Goal: Information Seeking & Learning: Check status

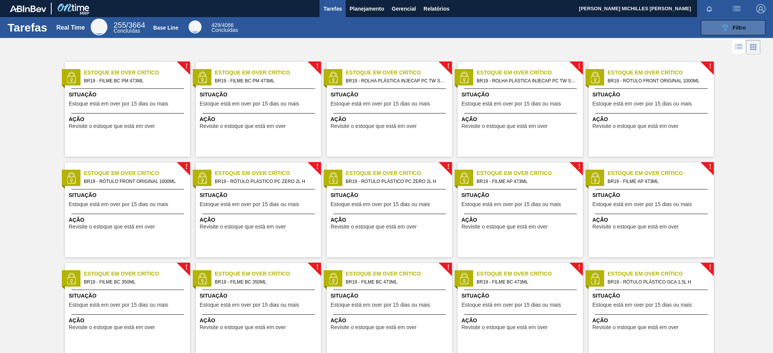
drag, startPoint x: 702, startPoint y: 23, endPoint x: 704, endPoint y: 26, distance: 4.0
click at [704, 25] on button "089F7B8B-B2A5-4AFE-B5C0-19BA573D28AC Filtro" at bounding box center [733, 27] width 65 height 15
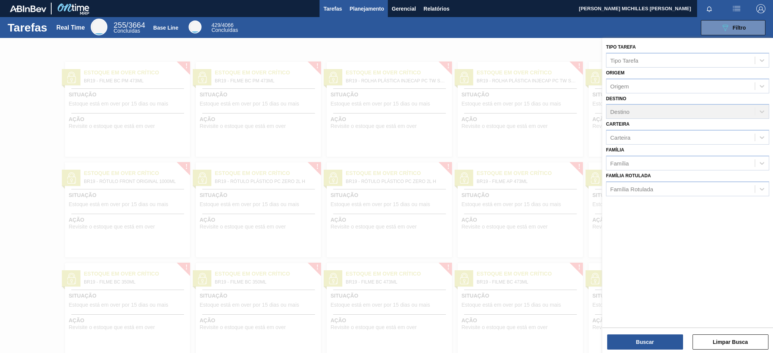
click at [372, 8] on span "Planejamento" at bounding box center [367, 8] width 35 height 9
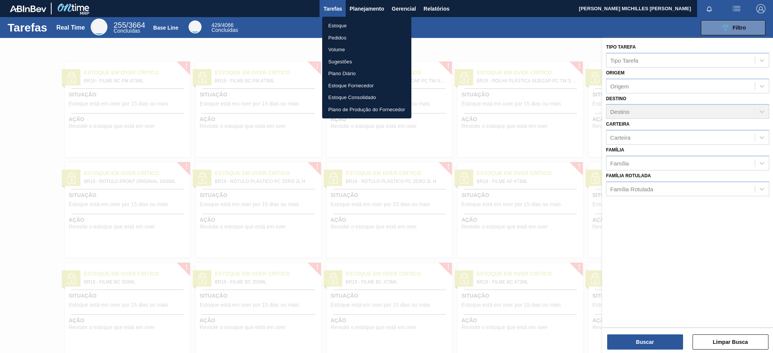
click at [355, 26] on li "Estoque" at bounding box center [366, 26] width 89 height 12
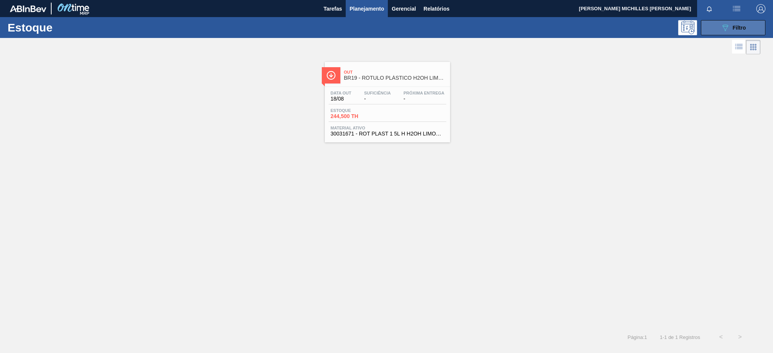
click at [731, 31] on div "089F7B8B-B2A5-4AFE-B5C0-19BA573D28AC Filtro" at bounding box center [733, 27] width 25 height 9
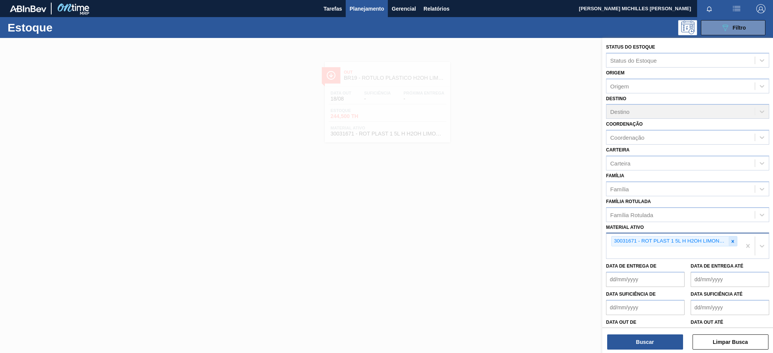
click at [731, 239] on icon at bounding box center [733, 241] width 5 height 5
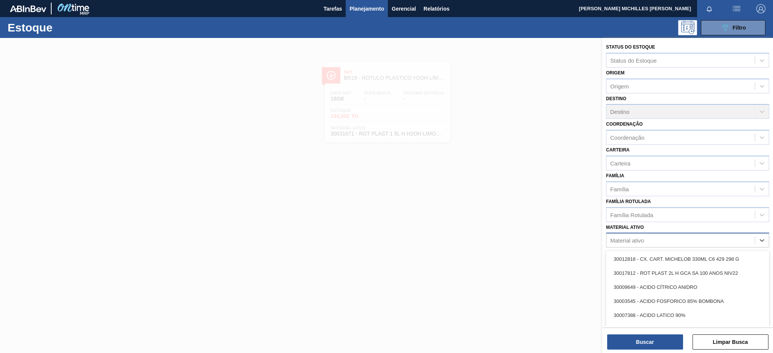
click at [728, 240] on div "Material ativo" at bounding box center [681, 240] width 148 height 11
paste ativo "30034502"
type ativo "30034502"
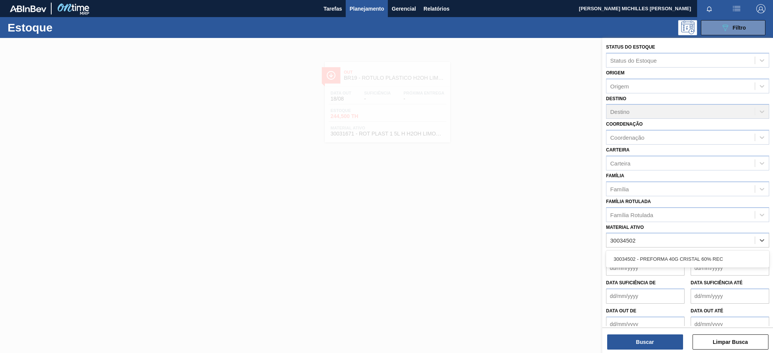
click at [727, 251] on div "30034502 - PREFORMA 40G CRISTAL 60% REC" at bounding box center [687, 259] width 163 height 17
click at [731, 253] on div "30034502 - PREFORMA 40G CRISTAL 60% REC" at bounding box center [687, 259] width 163 height 14
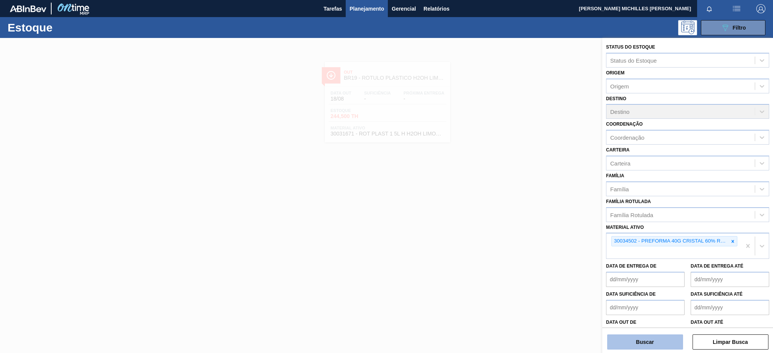
click at [667, 347] on button "Buscar" at bounding box center [646, 342] width 76 height 15
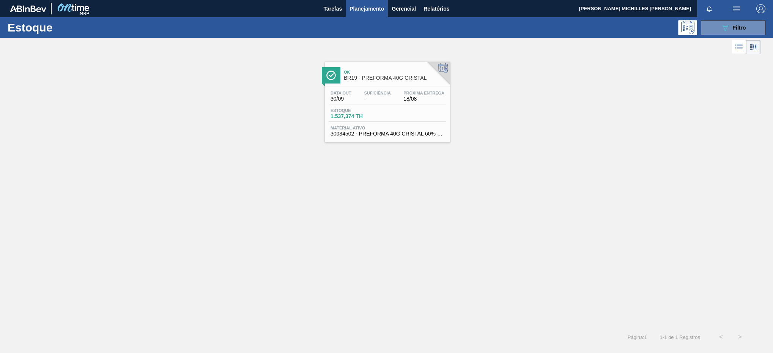
click at [334, 89] on div "Data out 30/09 Suficiência - Próxima Entrega 18/08 Estoque 1.537,374 TH Materia…" at bounding box center [387, 113] width 125 height 52
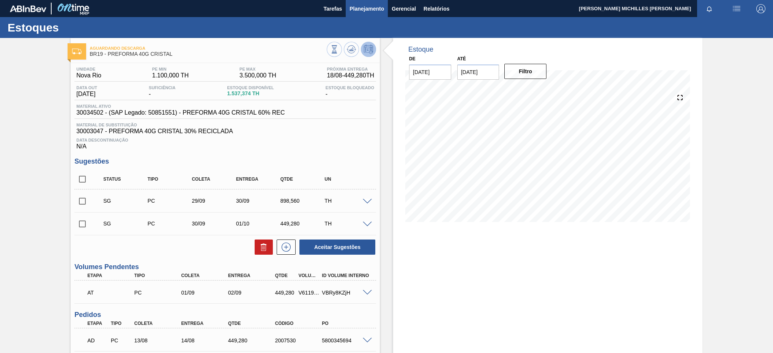
click at [358, 10] on span "Planejamento" at bounding box center [367, 8] width 35 height 9
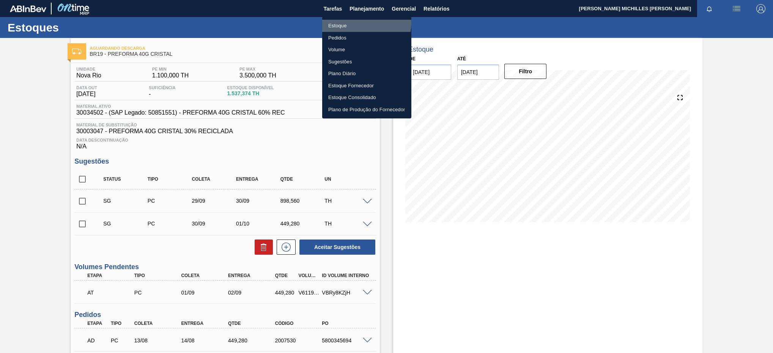
click at [358, 23] on li "Estoque" at bounding box center [366, 26] width 89 height 12
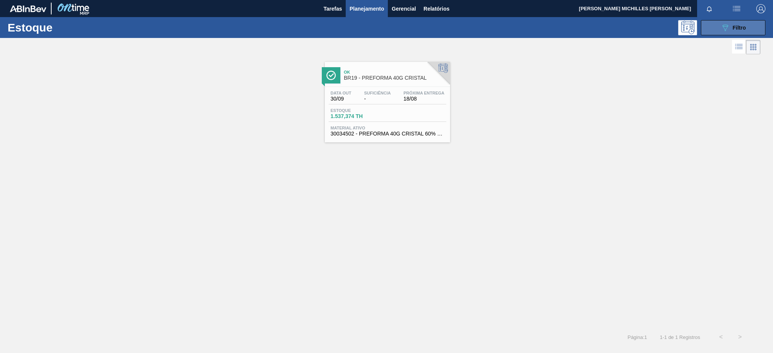
click at [714, 30] on button "089F7B8B-B2A5-4AFE-B5C0-19BA573D28AC Filtro" at bounding box center [733, 27] width 65 height 15
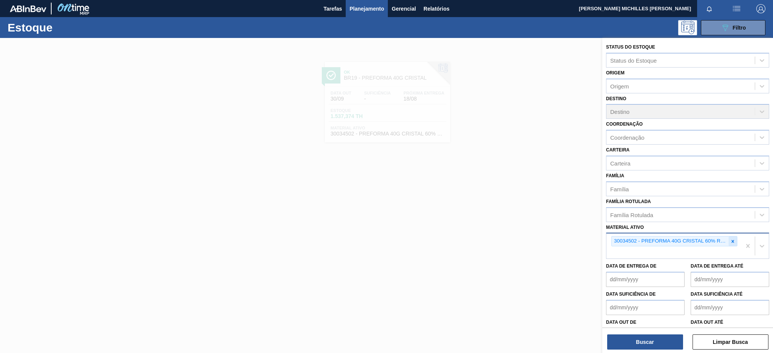
click at [733, 243] on icon at bounding box center [733, 241] width 5 height 5
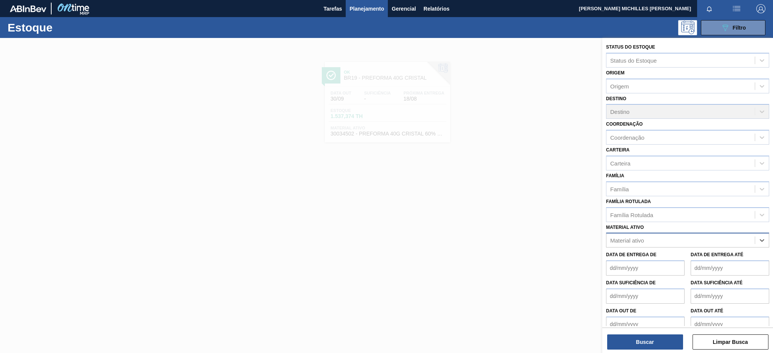
paste ativo "20005632"
type ativo "20005632"
click at [697, 258] on div "20005632 - ROLHA MET BOHEMIA PM PO 0,19" at bounding box center [687, 259] width 163 height 14
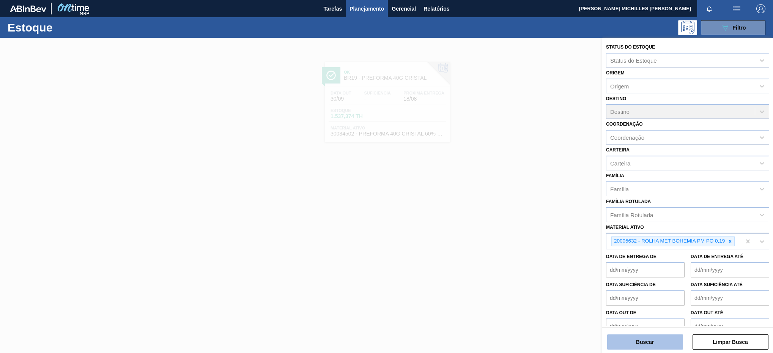
click at [641, 341] on button "Buscar" at bounding box center [646, 342] width 76 height 15
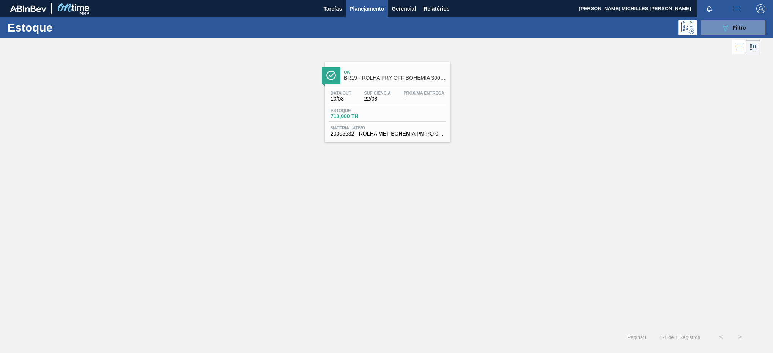
click at [409, 106] on div "Data out 10/08 Suficiência 22/08 Próxima Entrega - [GEOGRAPHIC_DATA] 710,000 TH…" at bounding box center [387, 113] width 125 height 52
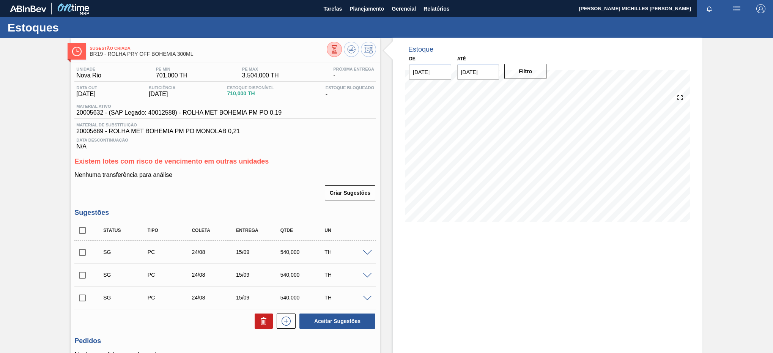
click at [89, 135] on span "20005689 - ROLHA MET BOHEMIA PM PO MONOLAB 0,21" at bounding box center [225, 131] width 298 height 7
click at [214, 163] on span "Existem lotes com risco de vencimento em outras unidades" at bounding box center [171, 162] width 194 height 8
click at [100, 134] on span "20005689 - ROLHA MET BOHEMIA PM PO MONOLAB 0,21" at bounding box center [225, 131] width 298 height 7
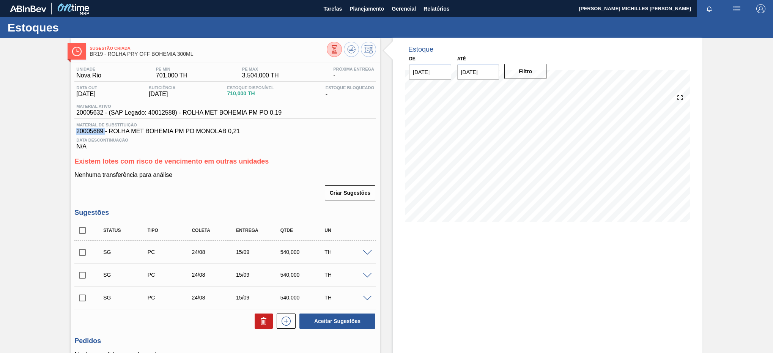
copy span "20005689"
click at [376, 7] on span "Planejamento" at bounding box center [367, 8] width 35 height 9
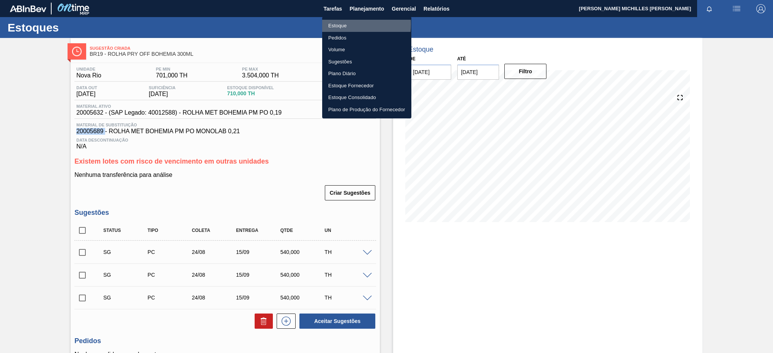
click at [343, 24] on li "Estoque" at bounding box center [366, 26] width 89 height 12
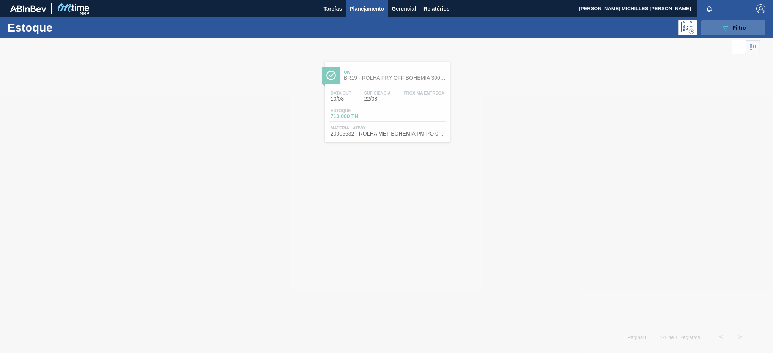
click at [724, 33] on button "089F7B8B-B2A5-4AFE-B5C0-19BA573D28AC Filtro" at bounding box center [733, 27] width 65 height 15
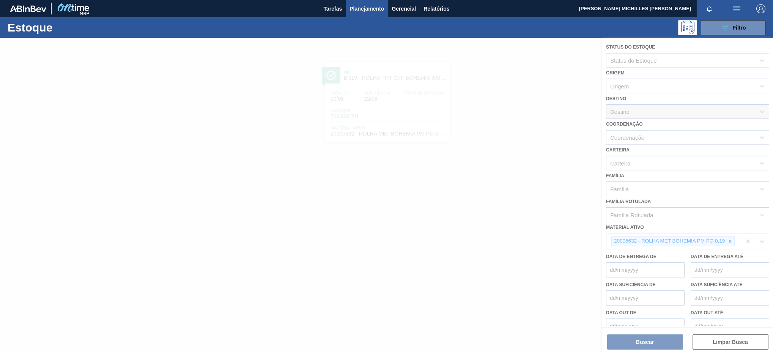
click at [683, 253] on div at bounding box center [386, 195] width 773 height 315
click at [682, 253] on div at bounding box center [386, 195] width 773 height 315
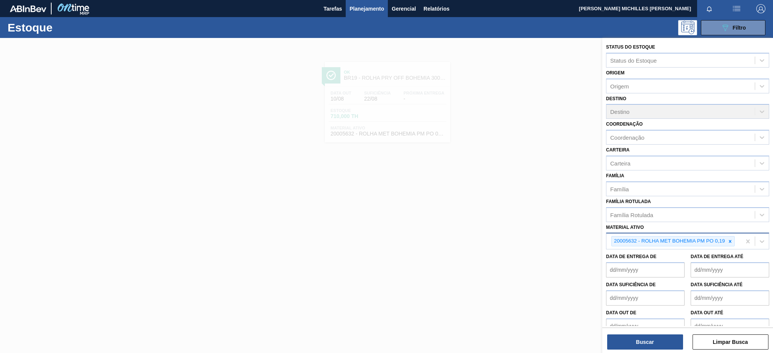
click at [642, 249] on div "20005632 - ROLHA MET BOHEMIA PM PO 0,19" at bounding box center [674, 242] width 135 height 16
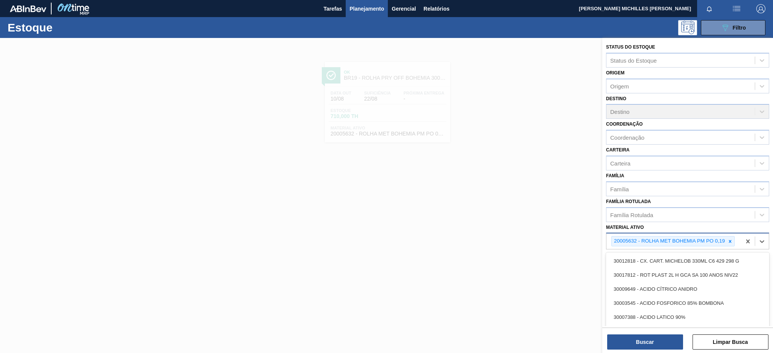
paste ativo "20005689"
type ativo "20005689"
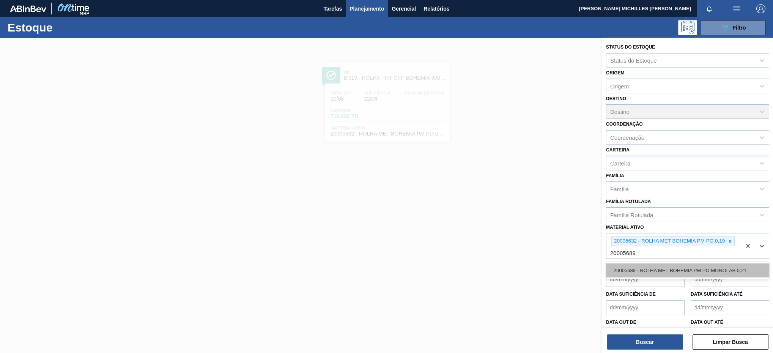
click at [654, 273] on div "20005689 - ROLHA MET BOHEMIA PM PO MONOLAB 0,21" at bounding box center [687, 271] width 163 height 14
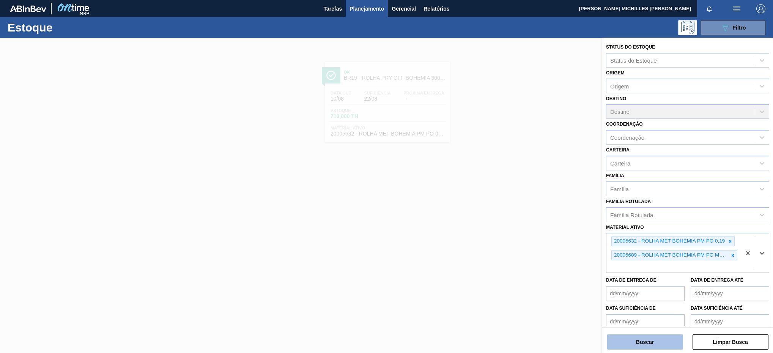
click at [645, 336] on button "Buscar" at bounding box center [646, 342] width 76 height 15
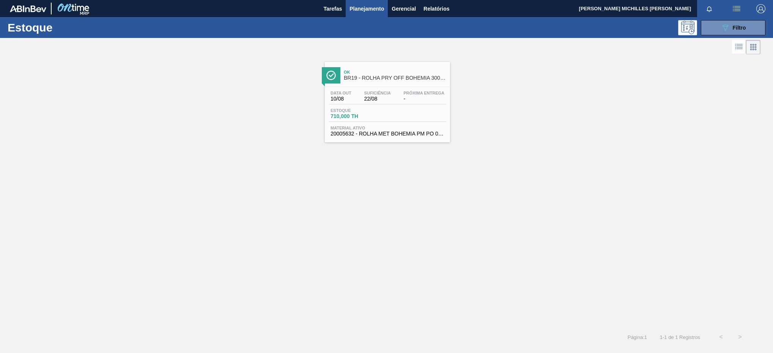
click at [382, 96] on div "Suficiência 22/08" at bounding box center [377, 96] width 30 height 11
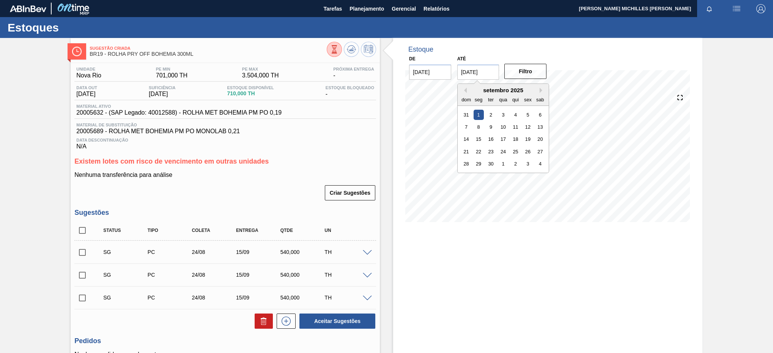
drag, startPoint x: 486, startPoint y: 75, endPoint x: 421, endPoint y: 77, distance: 64.9
click at [421, 77] on div "De [DATE] Até [DATE] Previous Month Next Month setembro 2025 dom seg ter qua qu…" at bounding box center [478, 67] width 152 height 26
click at [488, 162] on div "30" at bounding box center [491, 164] width 10 height 10
type input "[DATE]"
click at [518, 77] on button "Filtro" at bounding box center [526, 71] width 42 height 15
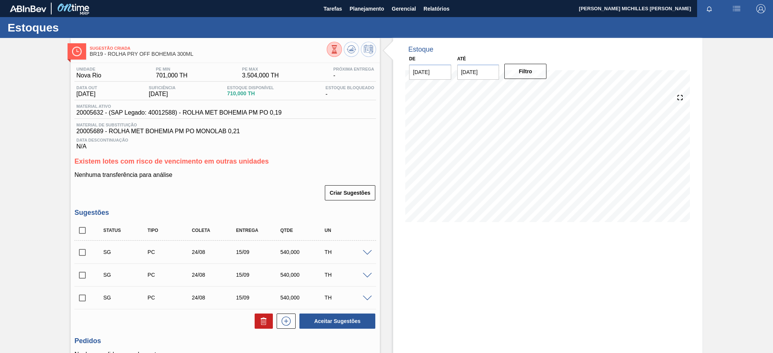
click at [246, 131] on span "20005689 - ROLHA MET BOHEMIA PM PO MONOLAB 0,21" at bounding box center [225, 131] width 298 height 7
drag, startPoint x: 243, startPoint y: 131, endPoint x: 239, endPoint y: 134, distance: 4.1
click at [240, 133] on span "20005689 - ROLHA MET BOHEMIA PM PO MONOLAB 0,21" at bounding box center [225, 131] width 298 height 7
click at [239, 134] on span "20005689 - ROLHA MET BOHEMIA PM PO MONOLAB 0,21" at bounding box center [225, 131] width 298 height 7
drag, startPoint x: 242, startPoint y: 134, endPoint x: 64, endPoint y: 136, distance: 177.7
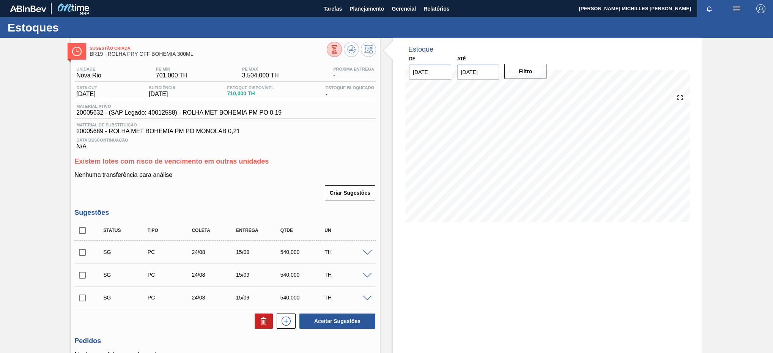
click at [65, 138] on div "Sugestão Criada BR19 - ROLHA PRY OFF BOHEMIA 300ML Unidade Nova Rio PE MIN 701,…" at bounding box center [386, 232] width 773 height 388
click at [75, 134] on div "Material de Substituição 20005689 - ROLHA MET BOHEMIA PM PO MONOLAB 0,21" at bounding box center [225, 129] width 302 height 12
copy span "20005689 - ROLHA MET BOHEMIA PM PO MONOLAB 0,21"
click at [373, 10] on span "Planejamento" at bounding box center [367, 8] width 35 height 9
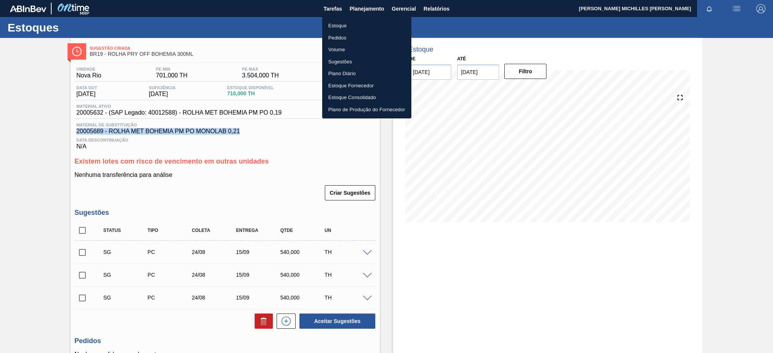
click at [373, 25] on li "Estoque" at bounding box center [366, 26] width 89 height 12
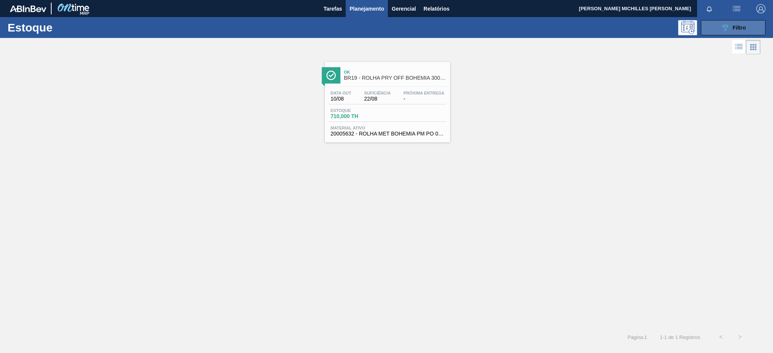
click at [744, 27] on span "Filtro" at bounding box center [739, 28] width 13 height 6
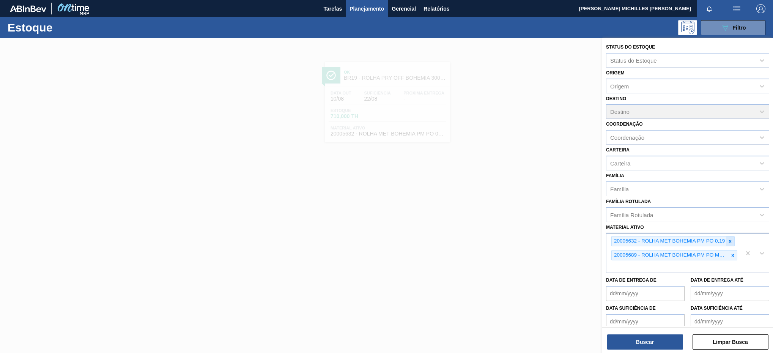
drag, startPoint x: 732, startPoint y: 256, endPoint x: 732, endPoint y: 241, distance: 14.8
click at [732, 252] on div at bounding box center [733, 255] width 8 height 9
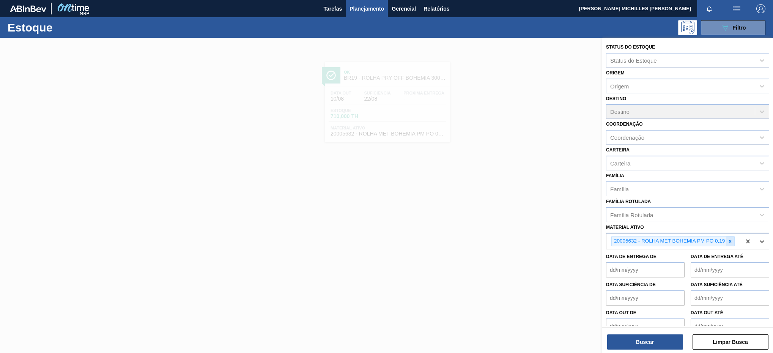
click at [732, 240] on icon at bounding box center [730, 241] width 5 height 5
paste ativo "30012824"
type ativo "30012824"
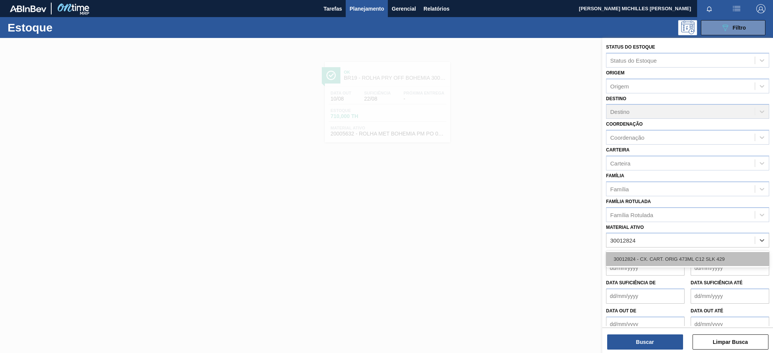
click at [698, 256] on div "30012824 - CX. CART. ORIG 473ML C12 SLK 429" at bounding box center [687, 259] width 163 height 14
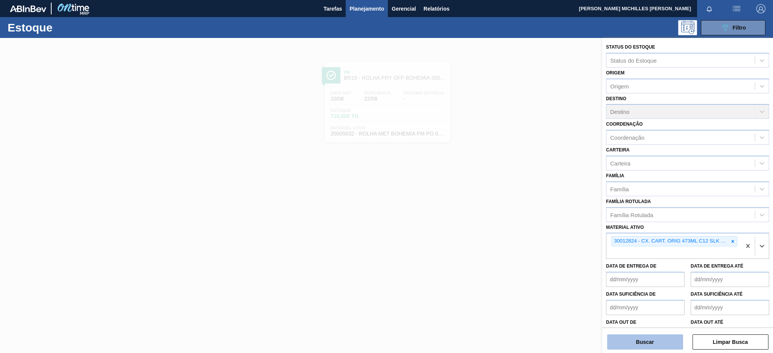
click at [641, 338] on button "Buscar" at bounding box center [646, 342] width 76 height 15
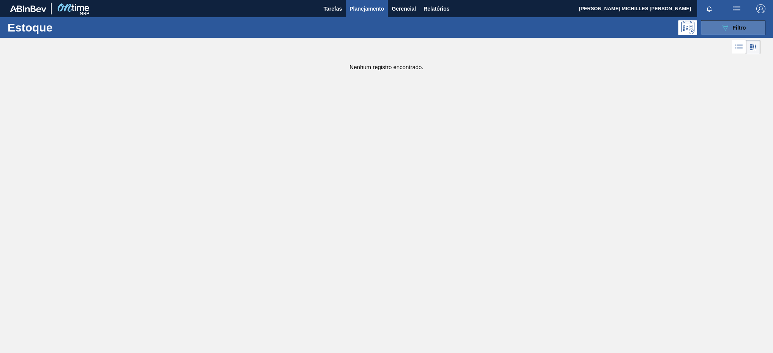
drag, startPoint x: 740, startPoint y: 22, endPoint x: 737, endPoint y: 27, distance: 5.6
click at [740, 22] on button "089F7B8B-B2A5-4AFE-B5C0-19BA573D28AC Filtro" at bounding box center [733, 27] width 65 height 15
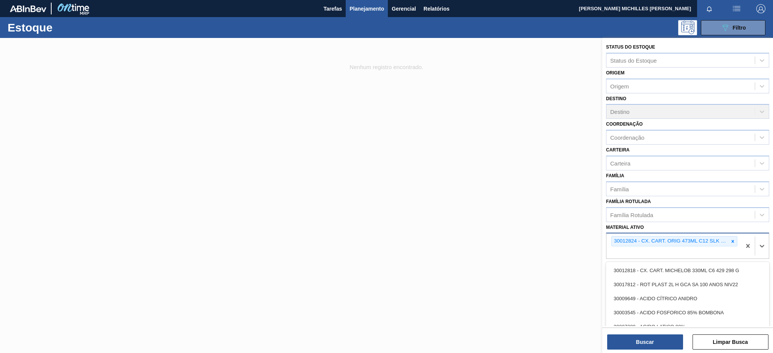
click at [671, 254] on div "30012824 - CX. CART. ORIG 473ML C12 SLK 429" at bounding box center [674, 246] width 135 height 25
paste ativo "30033883"
type ativo "30033883"
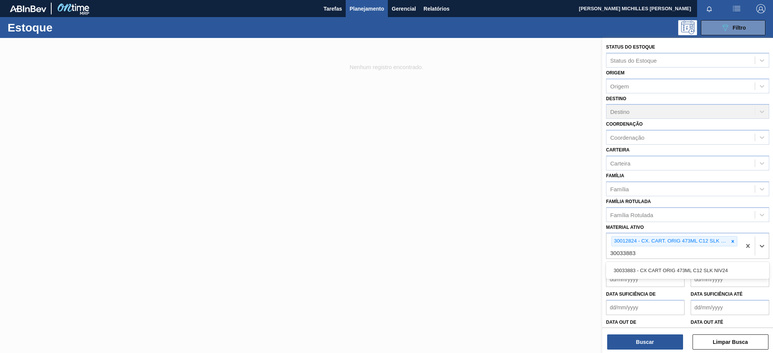
drag, startPoint x: 683, startPoint y: 273, endPoint x: 682, endPoint y: 279, distance: 5.7
click at [684, 277] on div "30033883 - CX CART ORIG 473ML C12 SLK NIV24" at bounding box center [687, 271] width 163 height 14
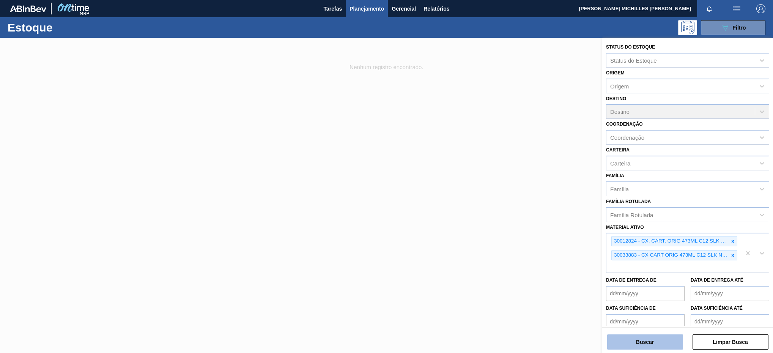
click at [657, 346] on button "Buscar" at bounding box center [646, 342] width 76 height 15
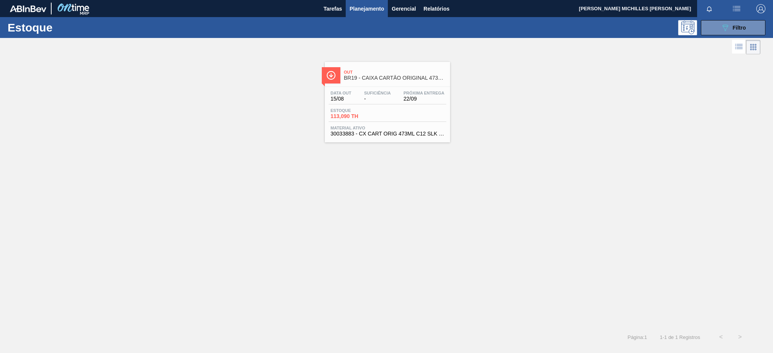
click at [423, 113] on div "Estoque 113,090 TH" at bounding box center [388, 115] width 118 height 14
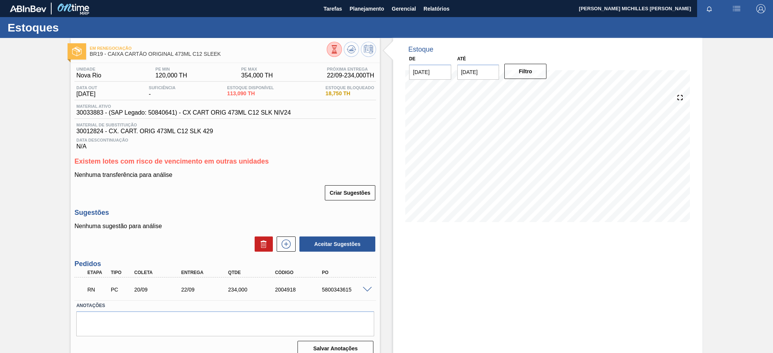
click at [85, 135] on span "30012824 - CX. CART. ORIG 473ML C12 SLK 429" at bounding box center [225, 131] width 298 height 7
drag, startPoint x: 30, startPoint y: 62, endPoint x: 28, endPoint y: 72, distance: 10.0
click at [33, 65] on div "Em renegociação BR19 - CAIXA CARTÃO ORIGINAL 473ML C12 SLEEK Unidade Nova Rio P…" at bounding box center [386, 200] width 773 height 325
